Goal: Task Accomplishment & Management: Manage account settings

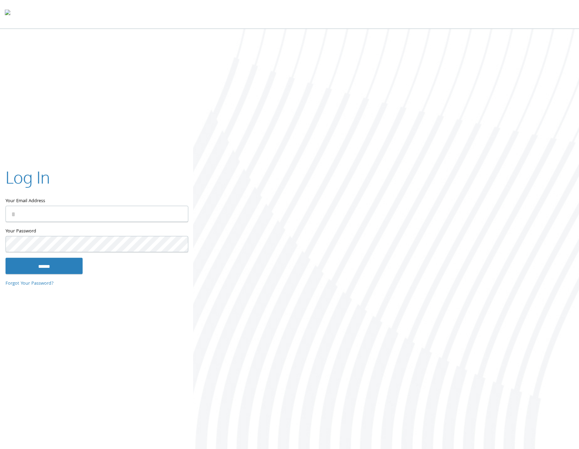
type input "**********"
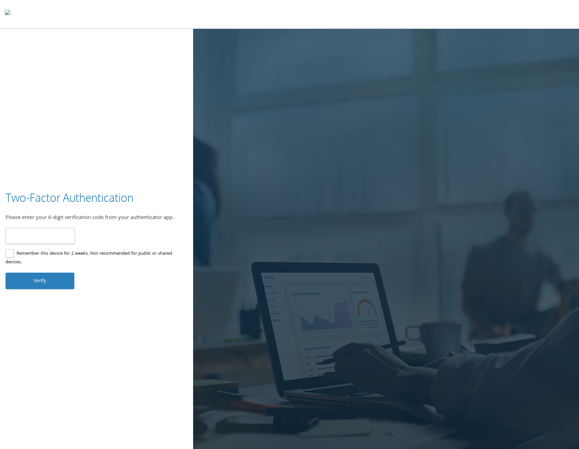
type input "******"
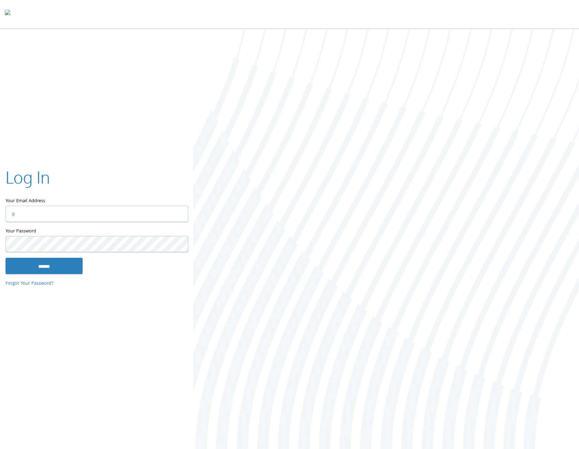
type input "**********"
